Goal: Task Accomplishment & Management: Manage account settings

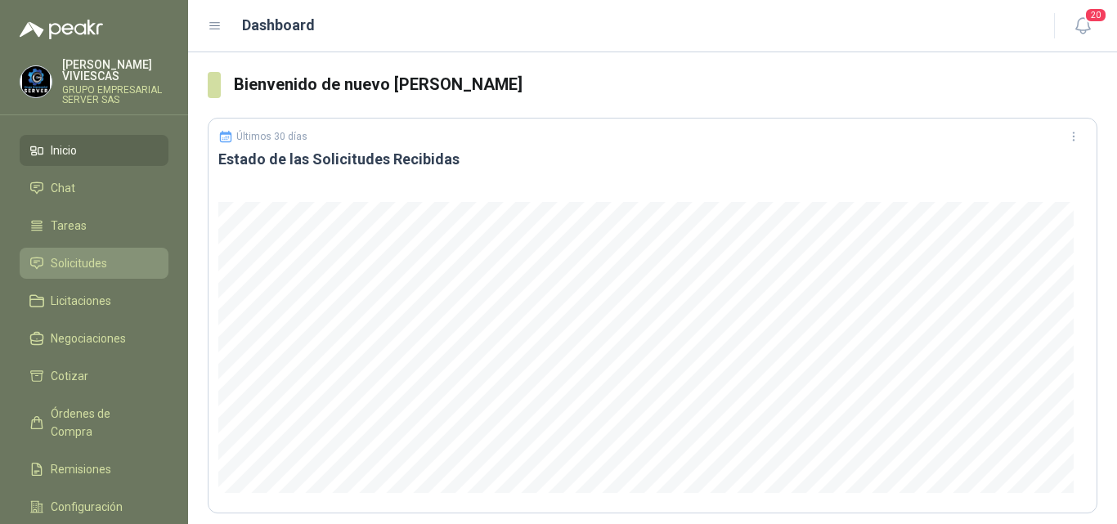
click at [94, 263] on span "Solicitudes" at bounding box center [79, 263] width 56 height 18
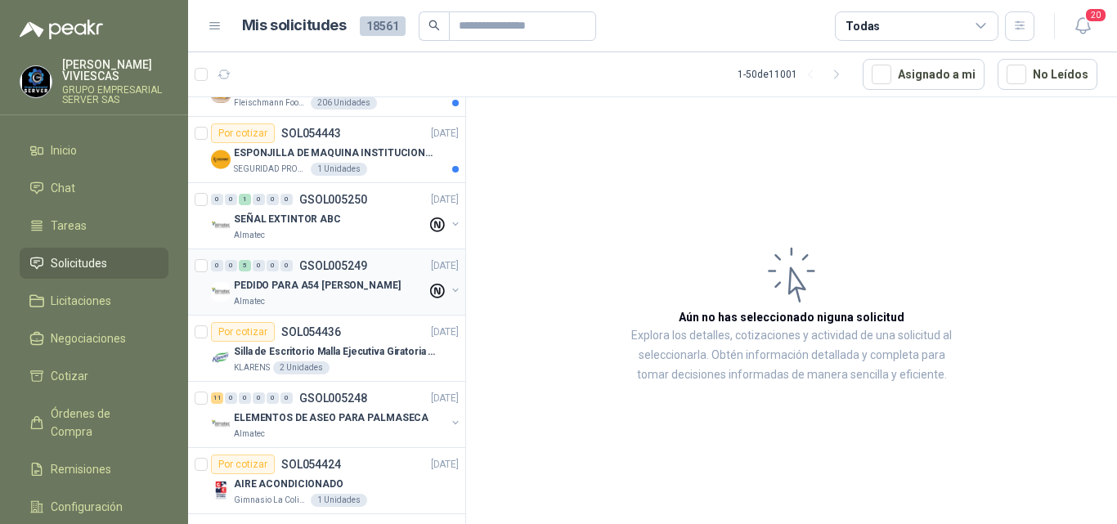
scroll to position [327, 0]
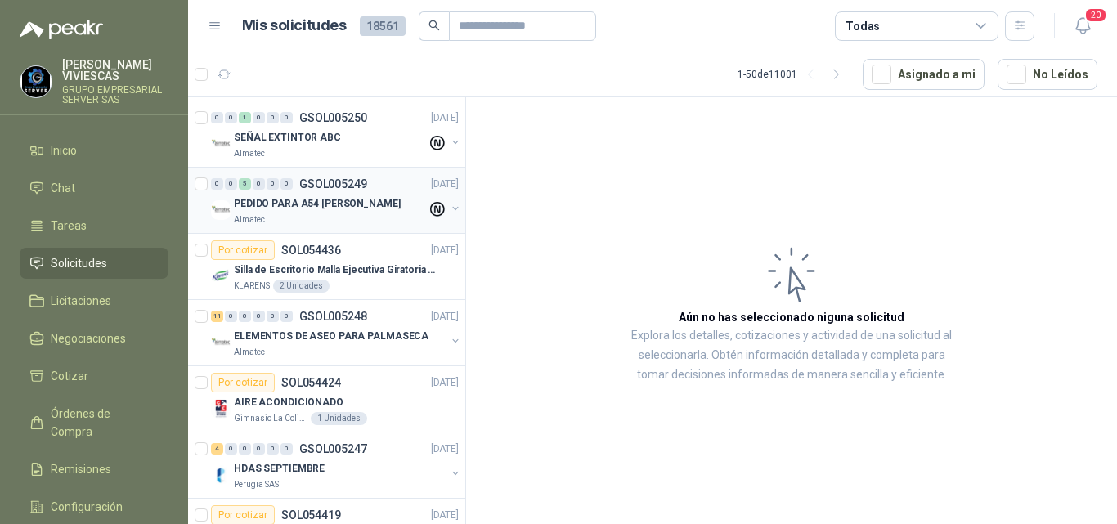
click at [340, 204] on p "PEDIDO PARA A54 [PERSON_NAME]" at bounding box center [317, 204] width 167 height 16
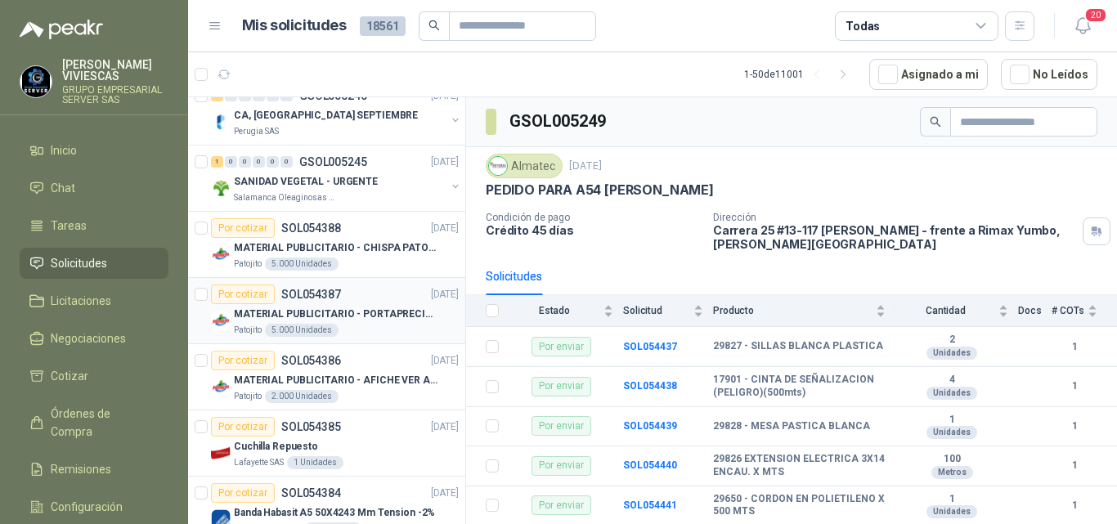
scroll to position [818, 0]
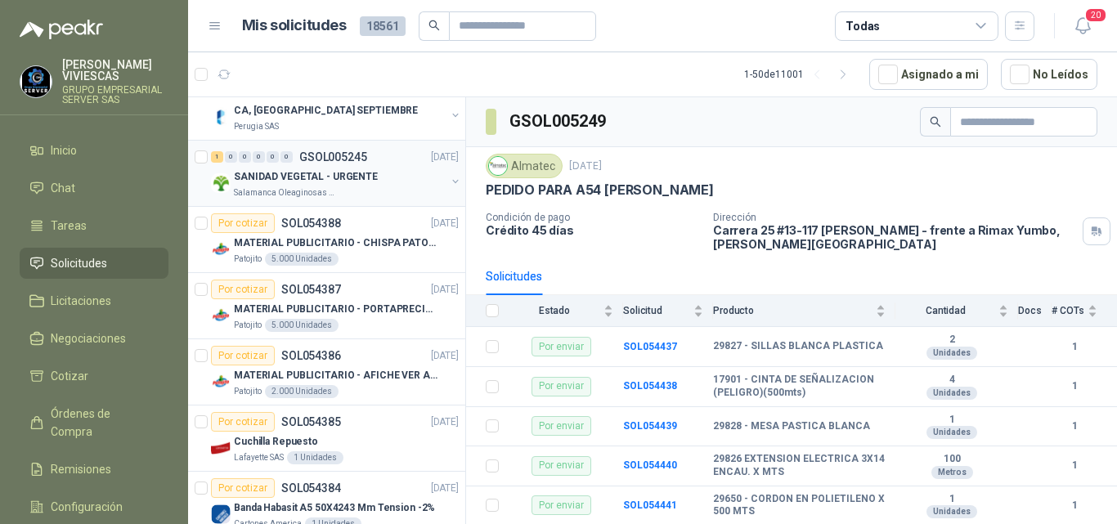
click at [309, 177] on p "SANIDAD VEGETAL - URGENTE" at bounding box center [306, 177] width 144 height 16
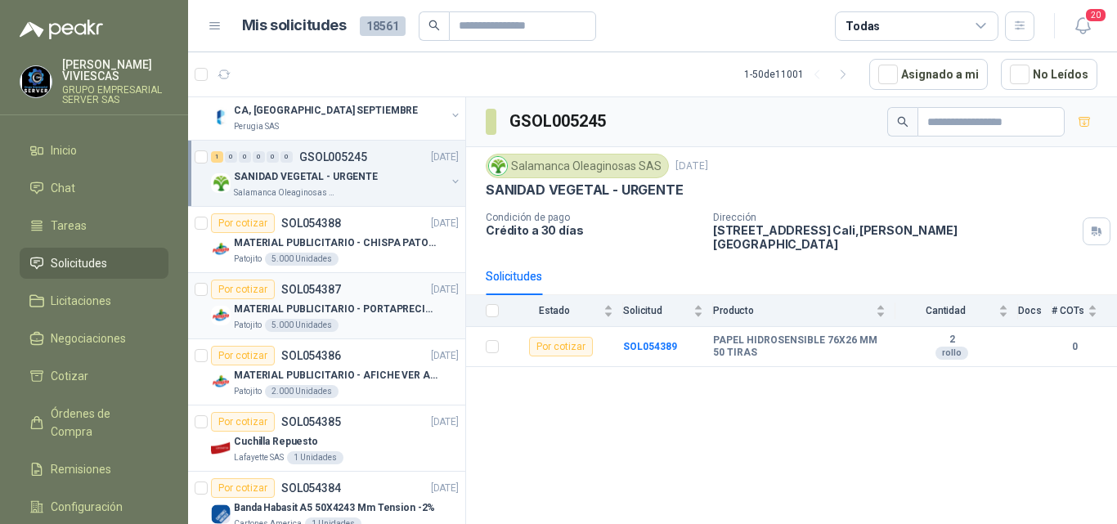
click at [330, 304] on p "MATERIAL PUBLICITARIO - PORTAPRECIOS VER ADJUNTO" at bounding box center [336, 310] width 204 height 16
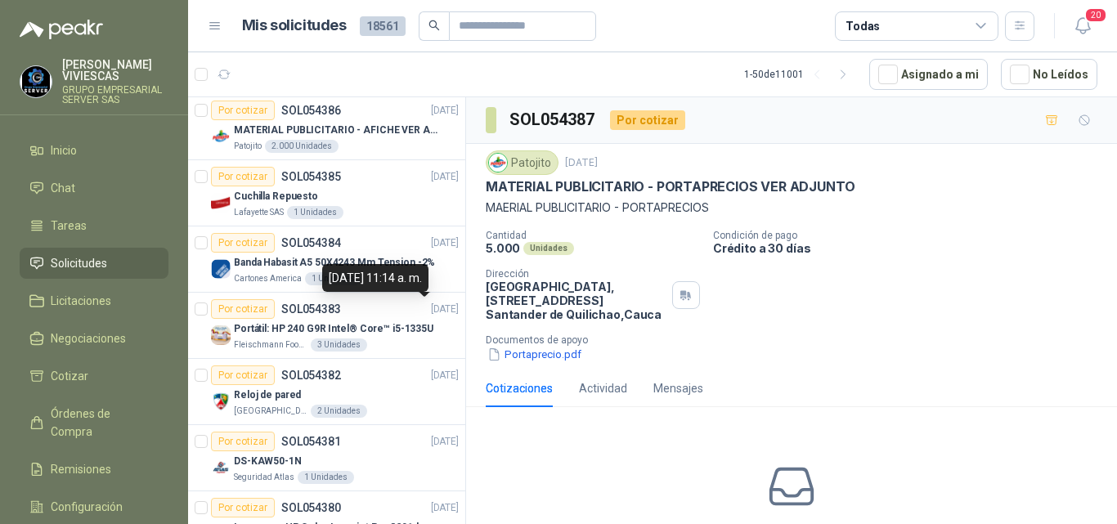
drag, startPoint x: 1041, startPoint y: 383, endPoint x: 1056, endPoint y: 379, distance: 15.5
click at [1042, 384] on div "Cotizaciones Actividad Mensajes" at bounding box center [792, 389] width 612 height 38
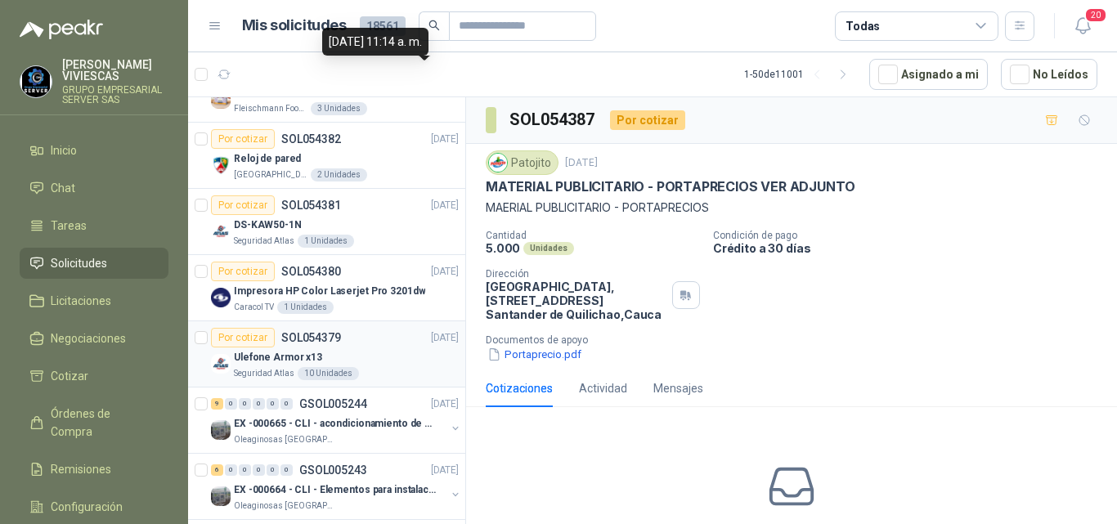
scroll to position [1308, 0]
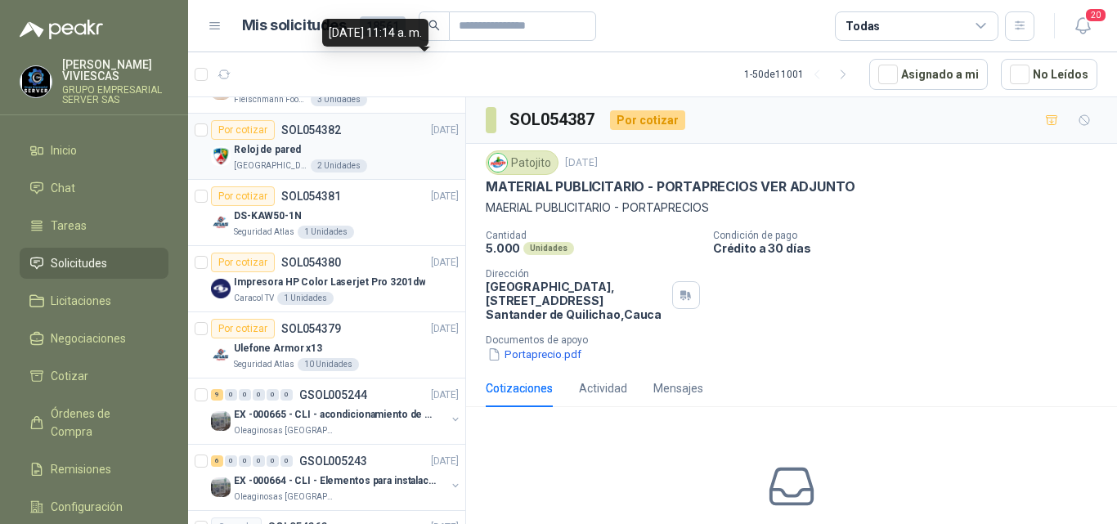
click at [299, 163] on div "[GEOGRAPHIC_DATA][PERSON_NAME]" at bounding box center [346, 165] width 225 height 13
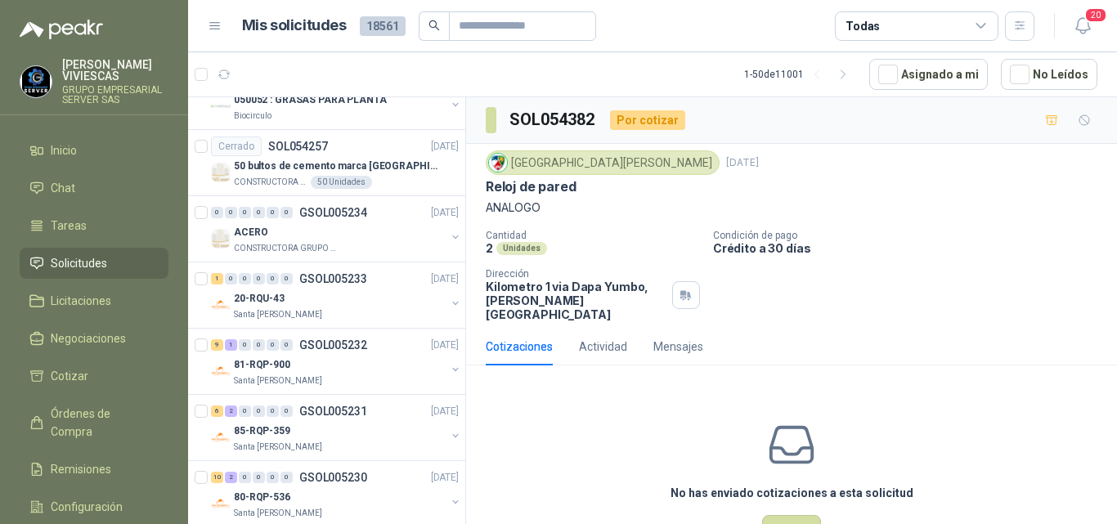
scroll to position [2915, 0]
